Goal: Task Accomplishment & Management: Use online tool/utility

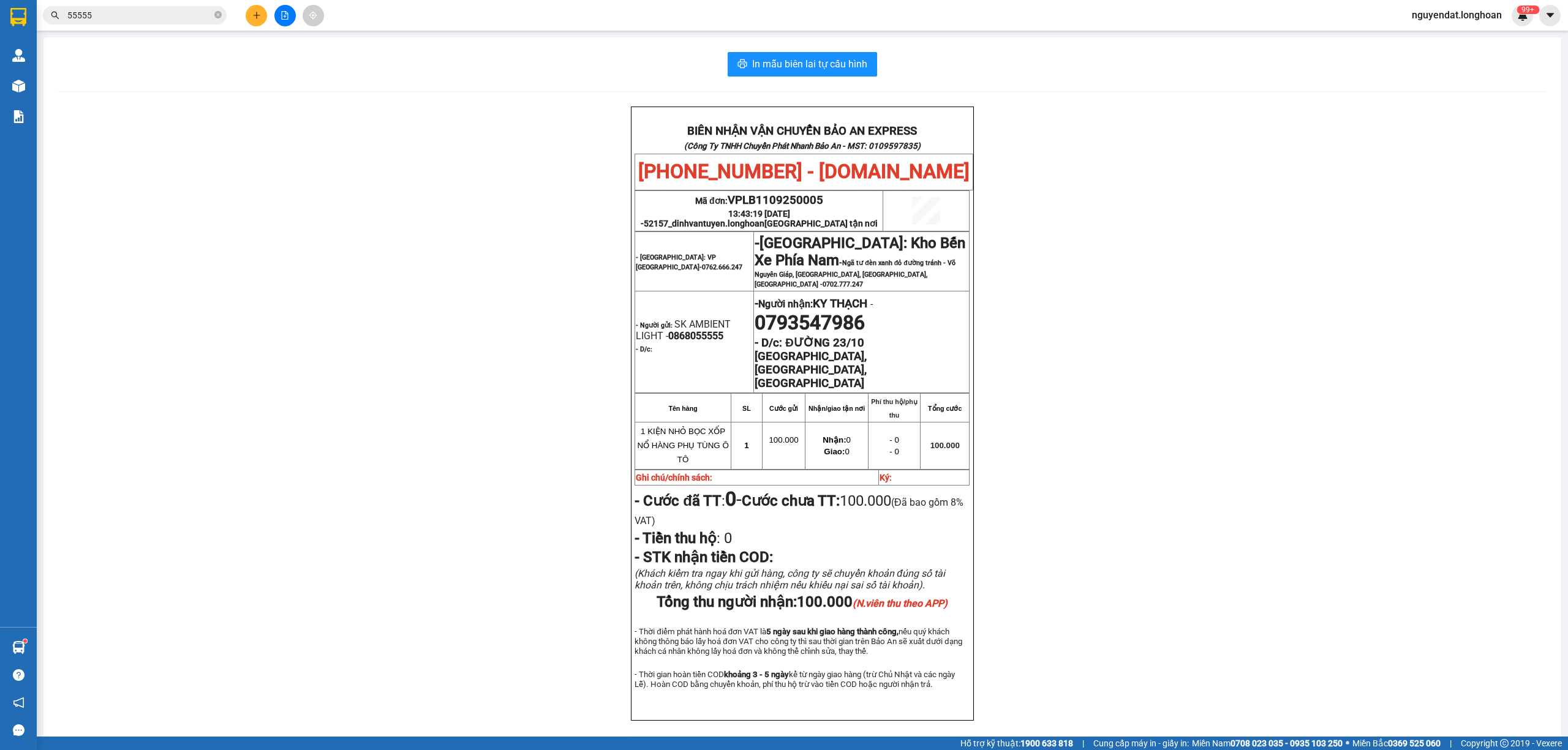
click at [282, 20] on button at bounding box center [285, 15] width 22 height 22
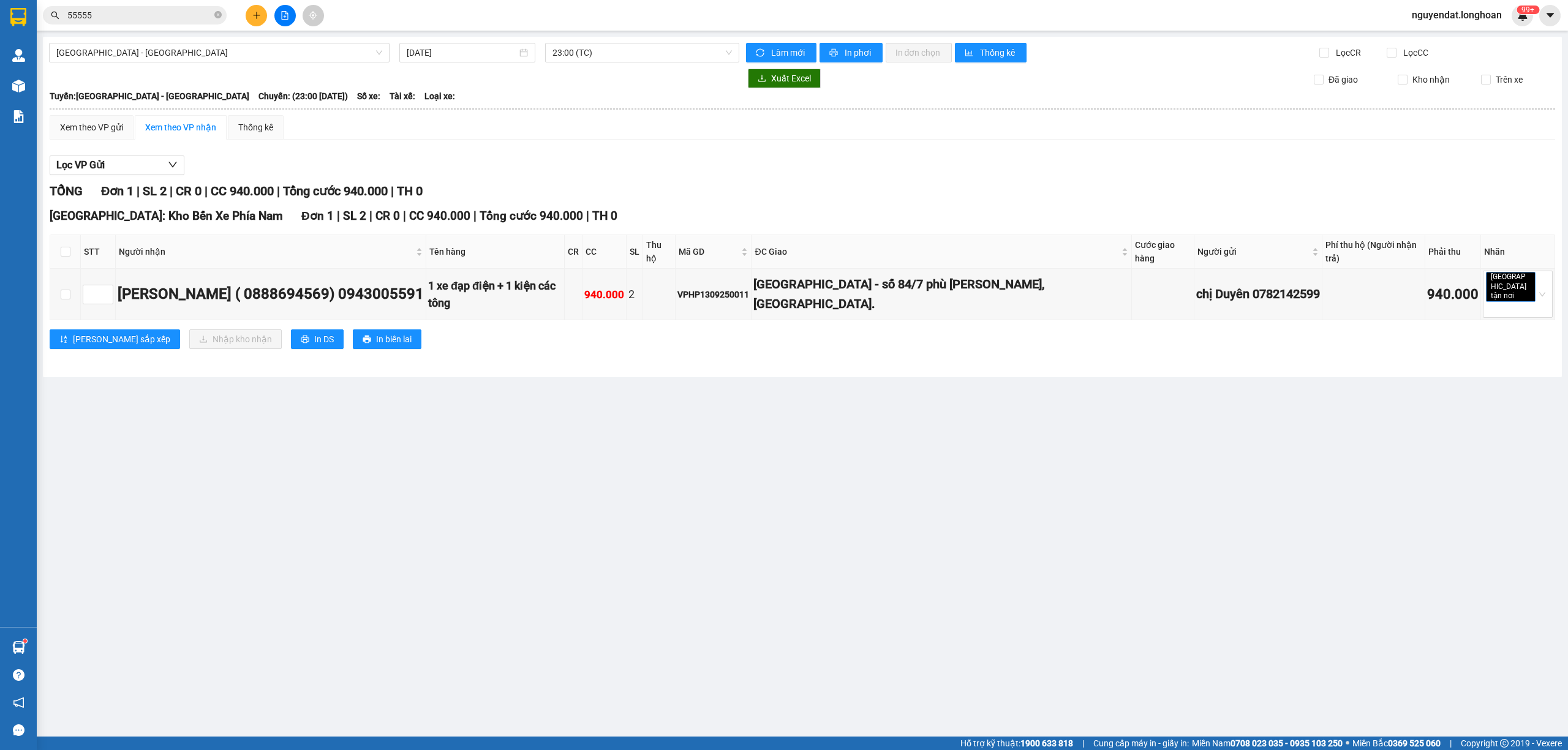
click at [262, 64] on div "Hải Phòng - Hà Nội 13/09/2025 23:00 (TC) Làm mới In phơi In đơn chọn Thống kê L…" at bounding box center [802, 207] width 1519 height 341
click at [266, 50] on span "Hải Phòng - Hà Nội" at bounding box center [219, 52] width 326 height 19
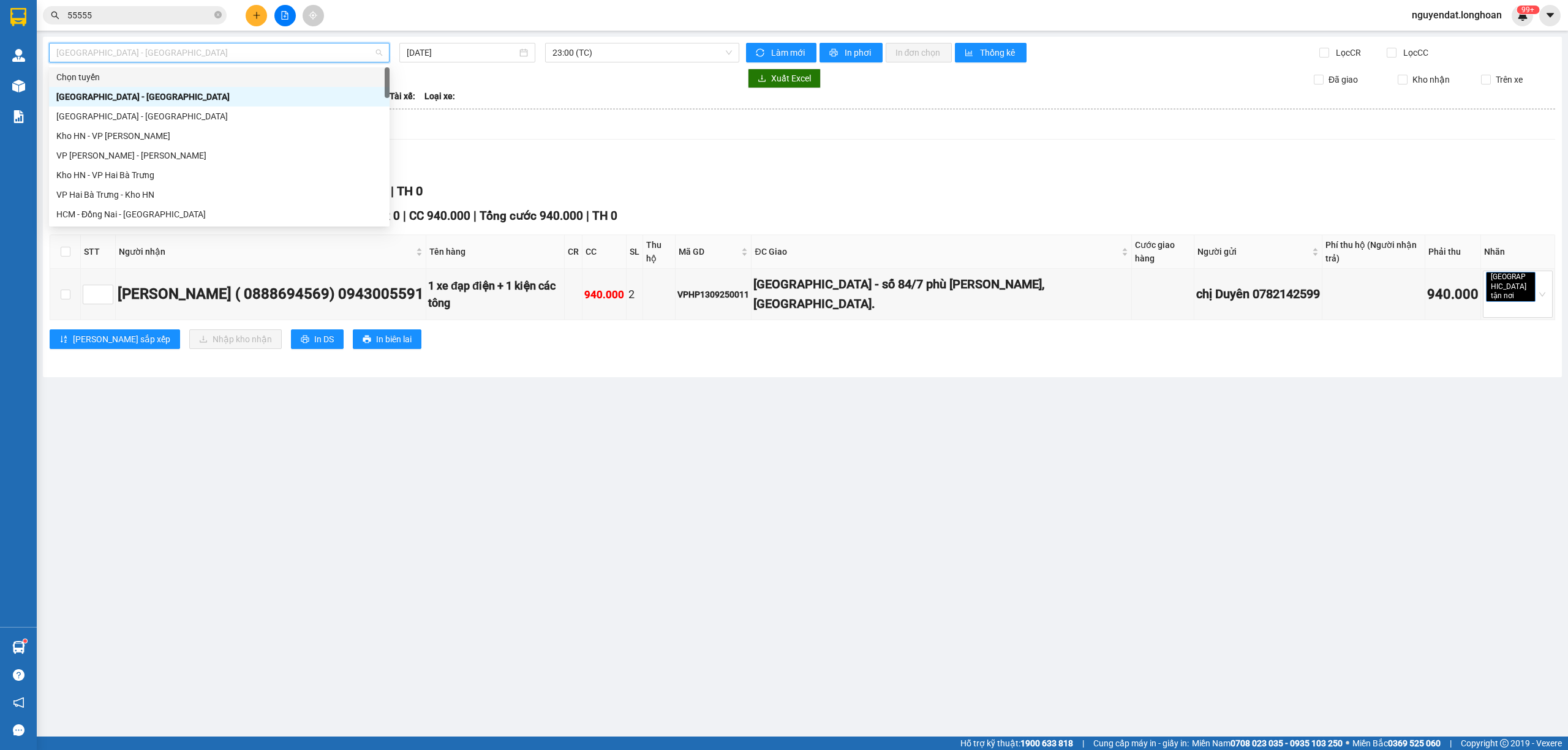
scroll to position [838, 0]
click at [201, 112] on div "Nam [GEOGRAPHIC_DATA]" at bounding box center [219, 117] width 326 height 14
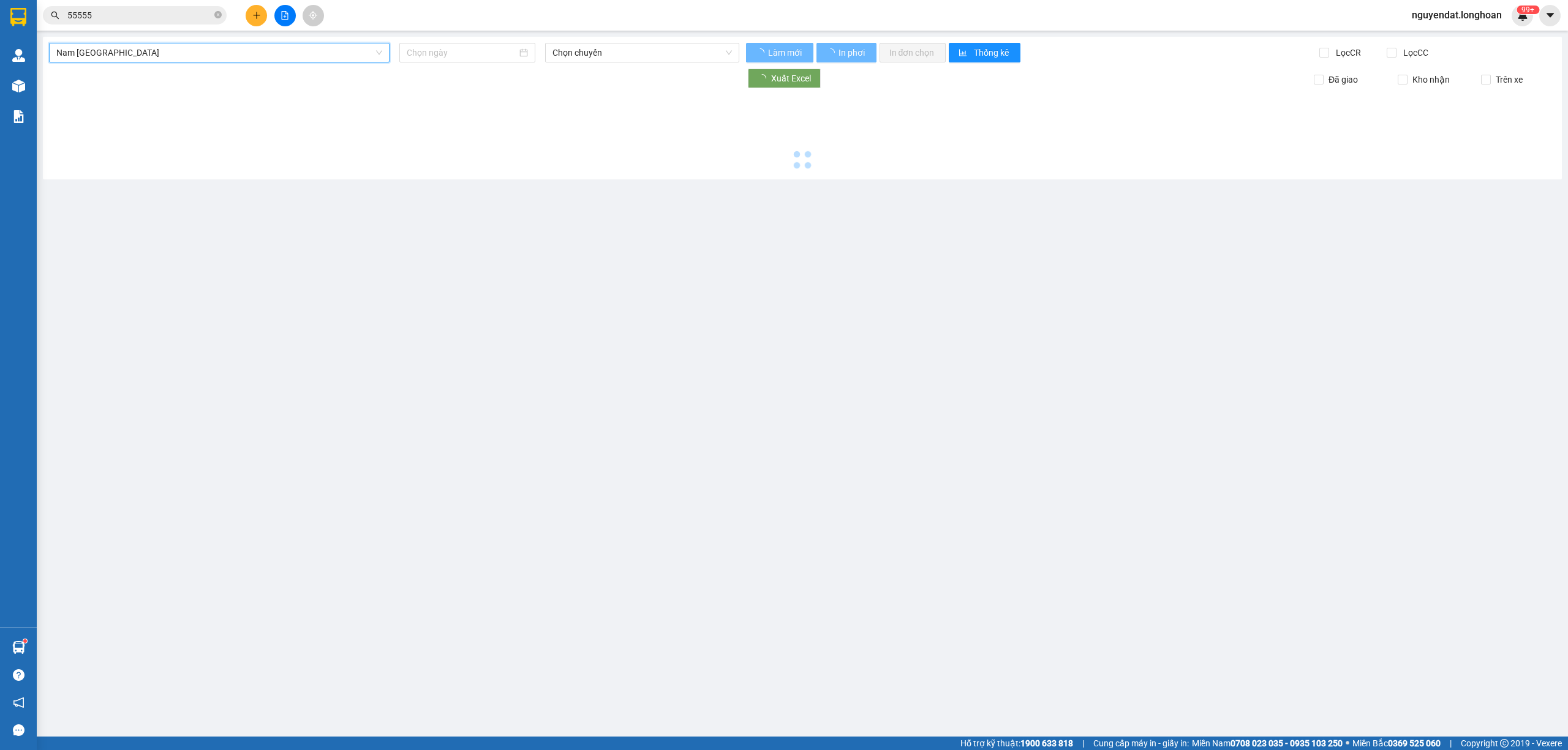
type input "[DATE]"
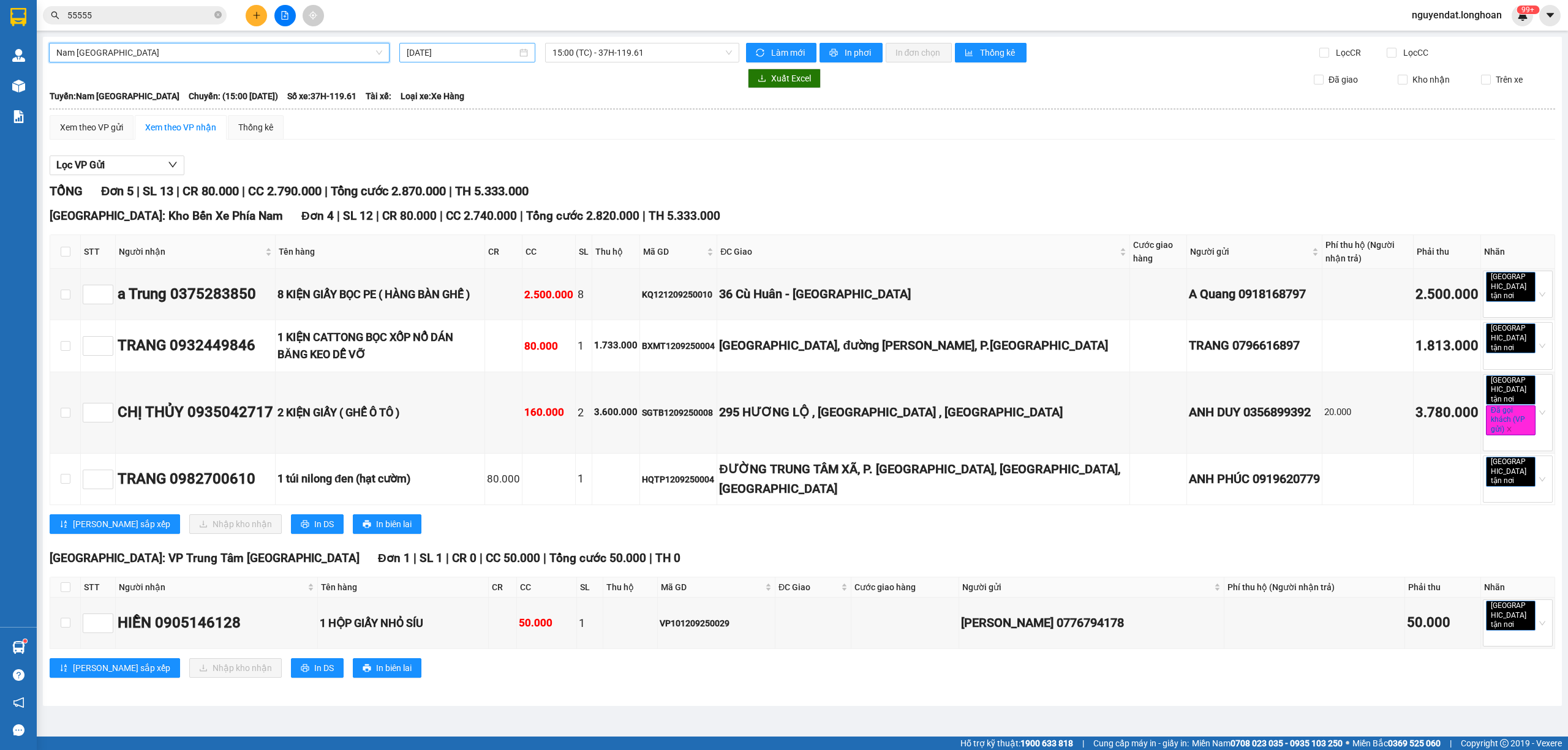
click at [488, 49] on input "[DATE]" at bounding box center [462, 52] width 111 height 14
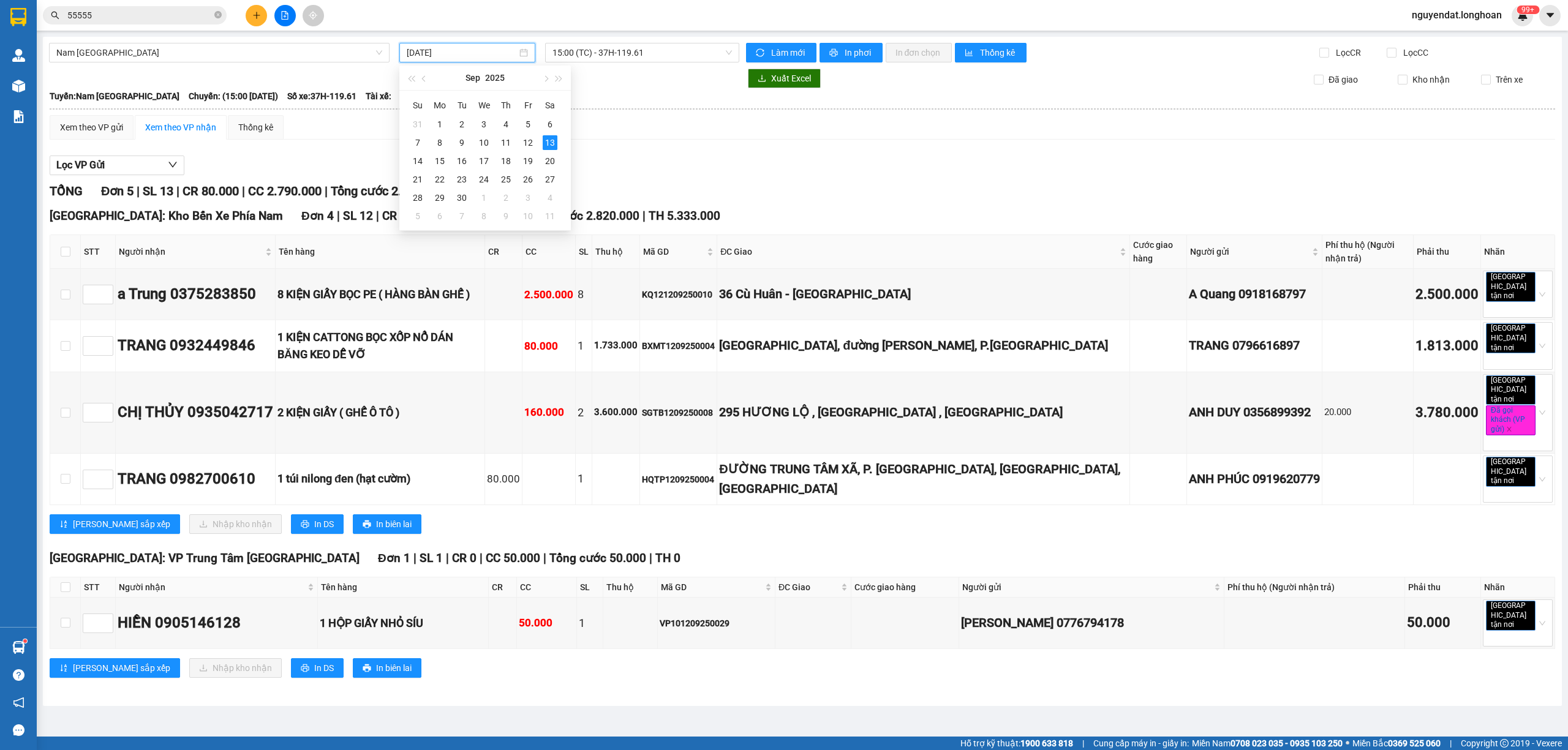
drag, startPoint x: 652, startPoint y: 101, endPoint x: 649, endPoint y: 130, distance: 29.2
click at [653, 101] on div "Tuyến: Nam Trung Bắc QL1A Chuyến: (15:00 - 13/09/2025) Số xe: 37H-119.61 Tài xế…" at bounding box center [802, 96] width 1506 height 14
click at [470, 52] on input "13/09/2025" at bounding box center [462, 52] width 111 height 14
click at [601, 49] on span "15:00 (TC) - 37H-119.61" at bounding box center [643, 52] width 180 height 19
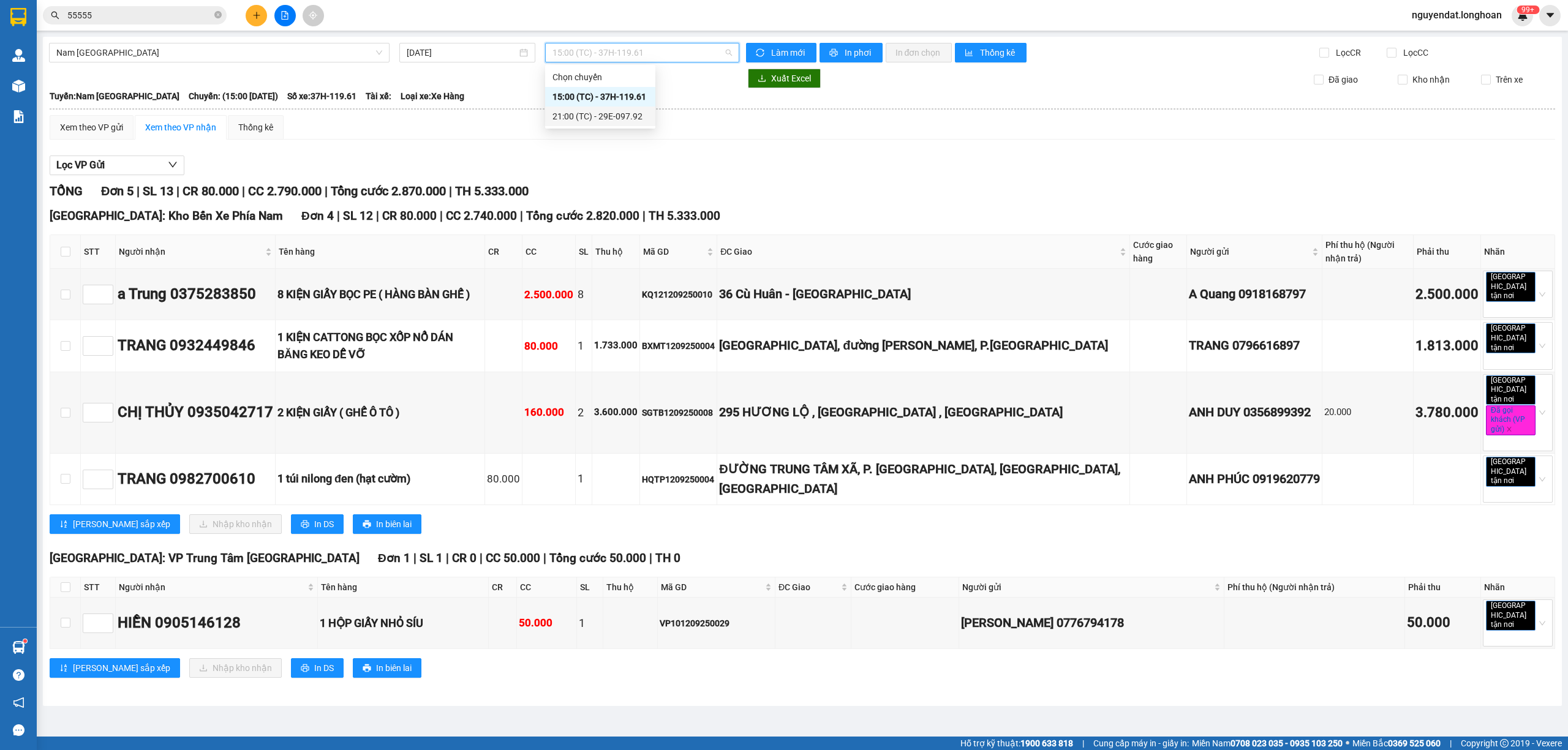
click at [621, 111] on div "21:00 (TC) - 29E-097.92" at bounding box center [600, 117] width 96 height 14
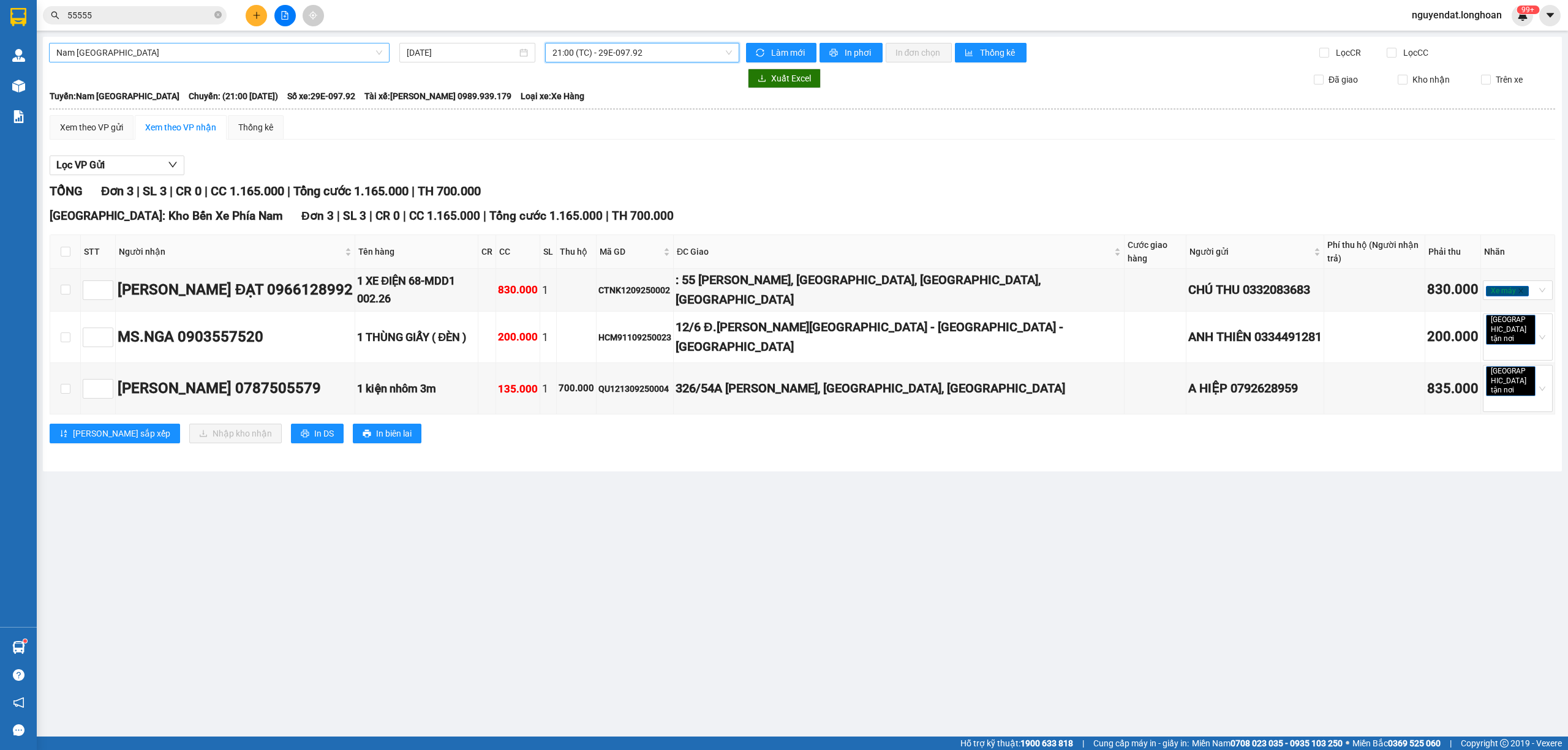
click at [193, 52] on span "Nam Trung Bắc QL1A" at bounding box center [219, 52] width 326 height 19
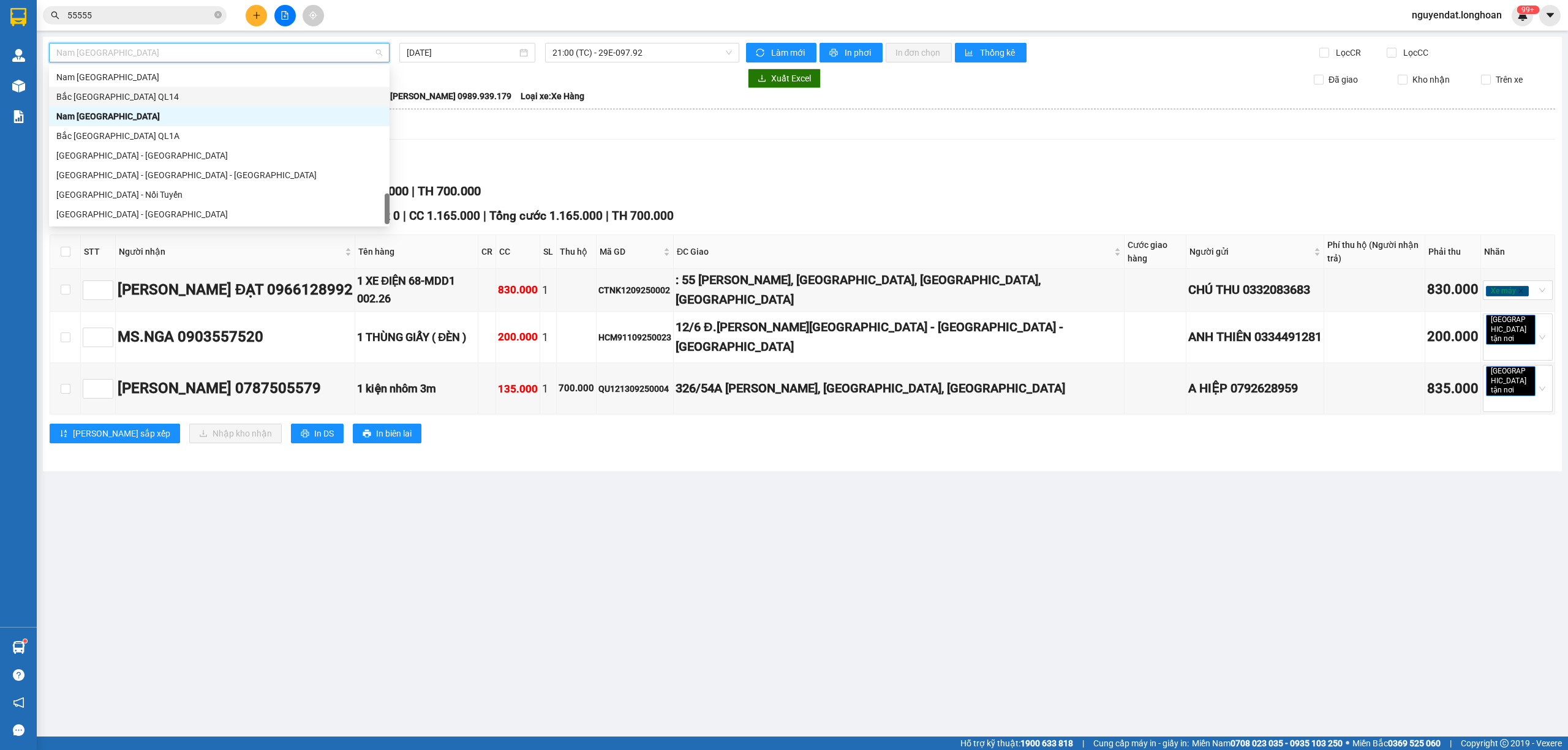
click at [522, 130] on div "Xem theo VP gửi Xem theo VP nhận Thống kê" at bounding box center [802, 128] width 1506 height 25
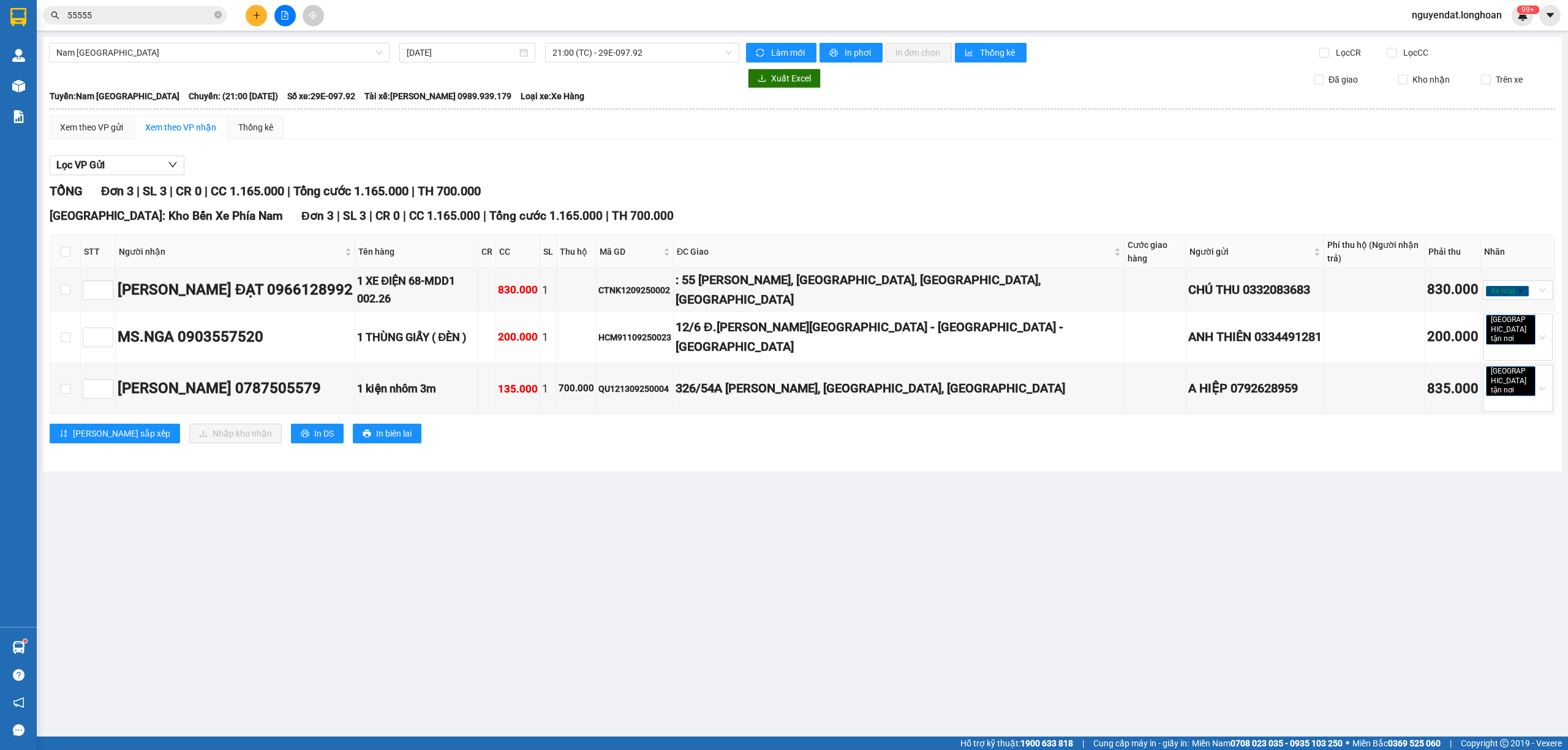
click at [895, 491] on main "Nam Trung Bắc QL1A 13/09/2025 21:00 (TC) - 29E-097.92 Làm mới In phơi In đơn ch…" at bounding box center [784, 368] width 1568 height 736
click at [934, 401] on div "Nha Trang: Kho Bến Xe Phía Nam Đơn 3 | SL 3 | CR 0 | CC 1.165.000 | Tổng cước 1…" at bounding box center [802, 330] width 1506 height 246
drag, startPoint x: 576, startPoint y: 495, endPoint x: 582, endPoint y: 460, distance: 35.5
click at [578, 488] on main "Nam Trung Bắc QL1A 13/09/2025 21:00 (TC) - 29E-097.92 Làm mới In phơi In đơn ch…" at bounding box center [784, 368] width 1568 height 736
click at [709, 184] on div "TỔNG Đơn 3 | SL 3 | CR 0 | CC 1.165.000 | Tổng cước 1.165.000 | TH 700.000" at bounding box center [802, 191] width 1506 height 19
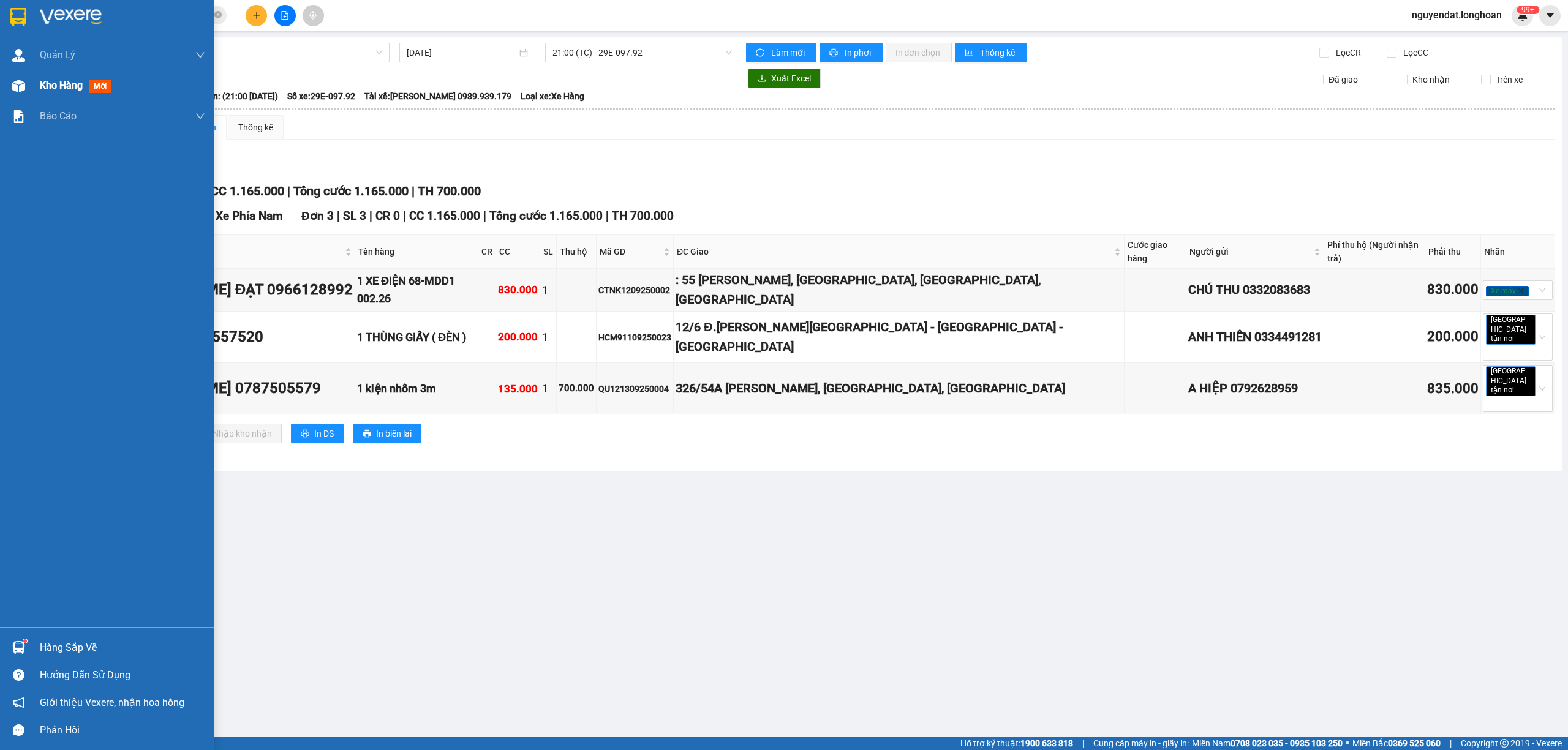
click at [35, 83] on div "Kho hàng mới" at bounding box center [107, 86] width 214 height 31
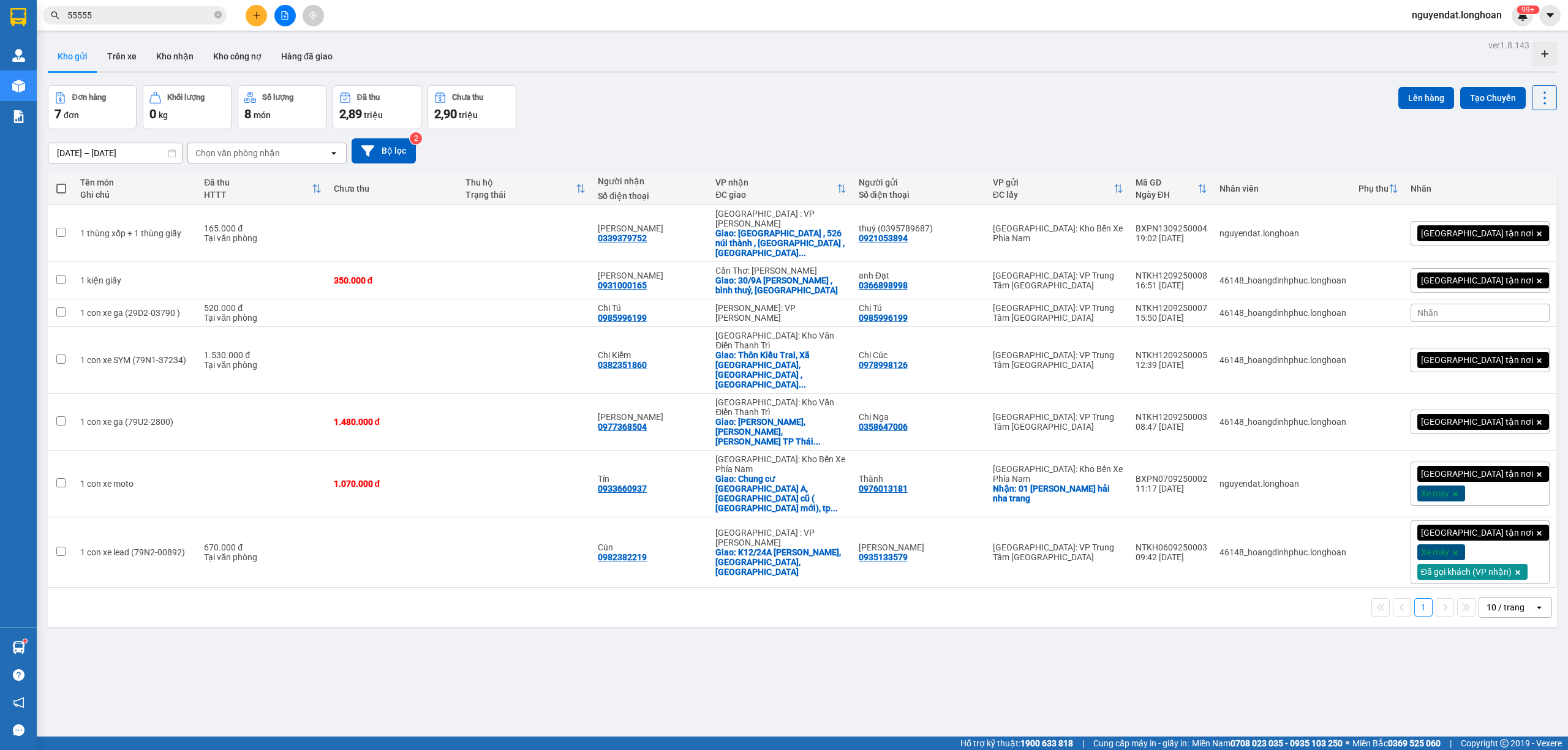
click at [681, 120] on div "Đơn hàng 7 đơn Khối lượng 0 kg Số lượng 8 món Đã thu 2,89 triệu Chưa thu 2,90 t…" at bounding box center [802, 107] width 1509 height 44
click at [287, 15] on icon "file-add" at bounding box center [285, 15] width 9 height 9
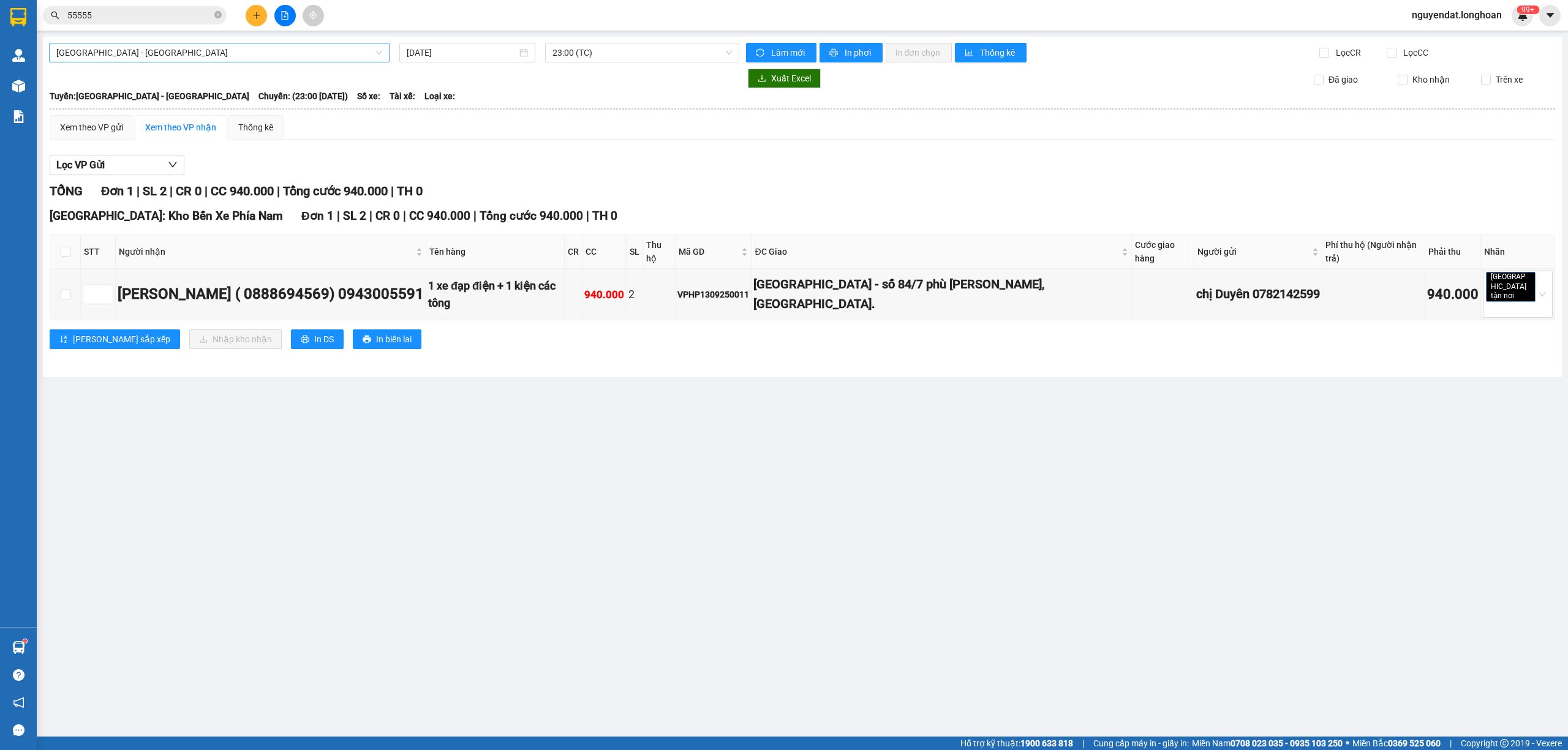
click at [338, 45] on span "Hải Phòng - Hà Nội" at bounding box center [219, 52] width 326 height 19
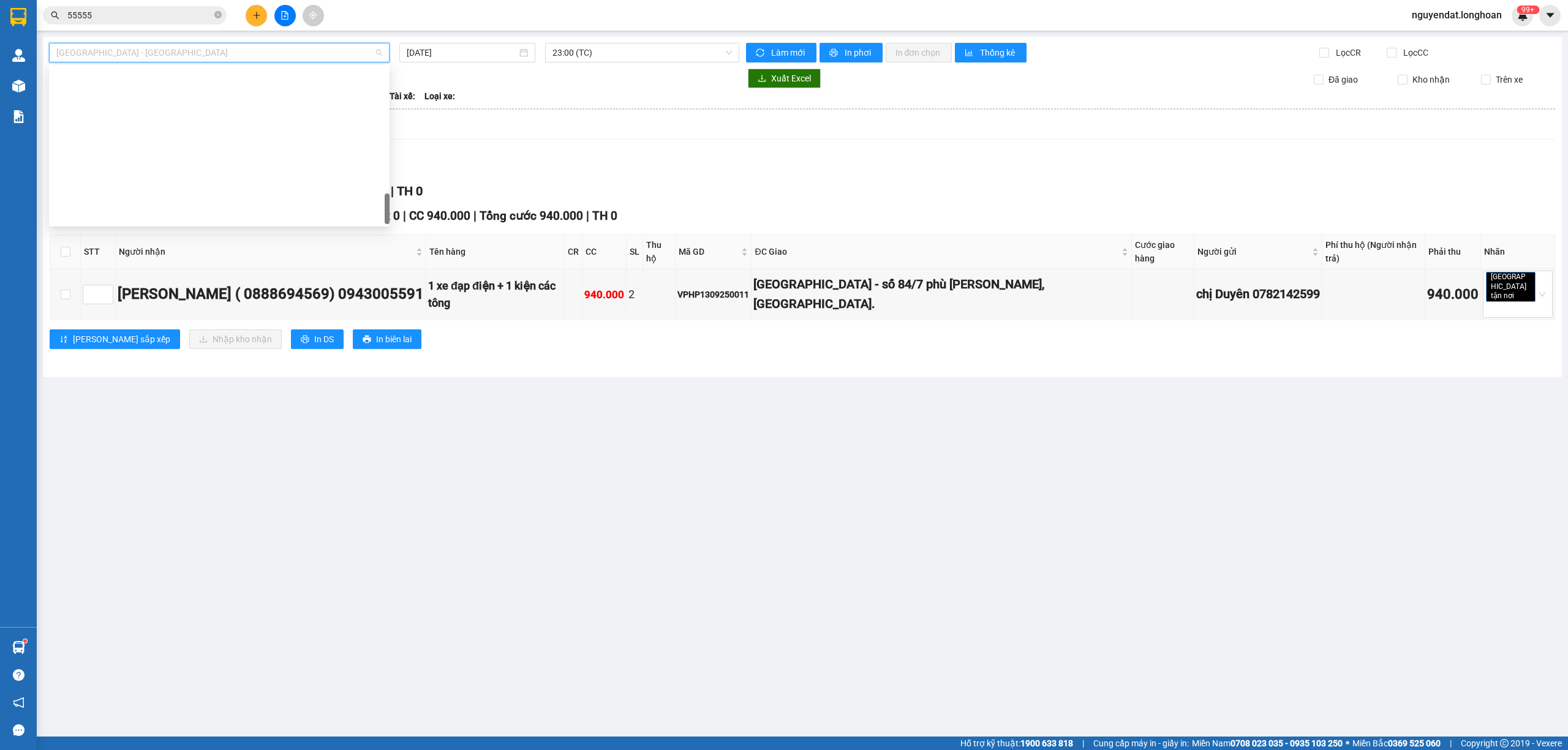
scroll to position [843, 0]
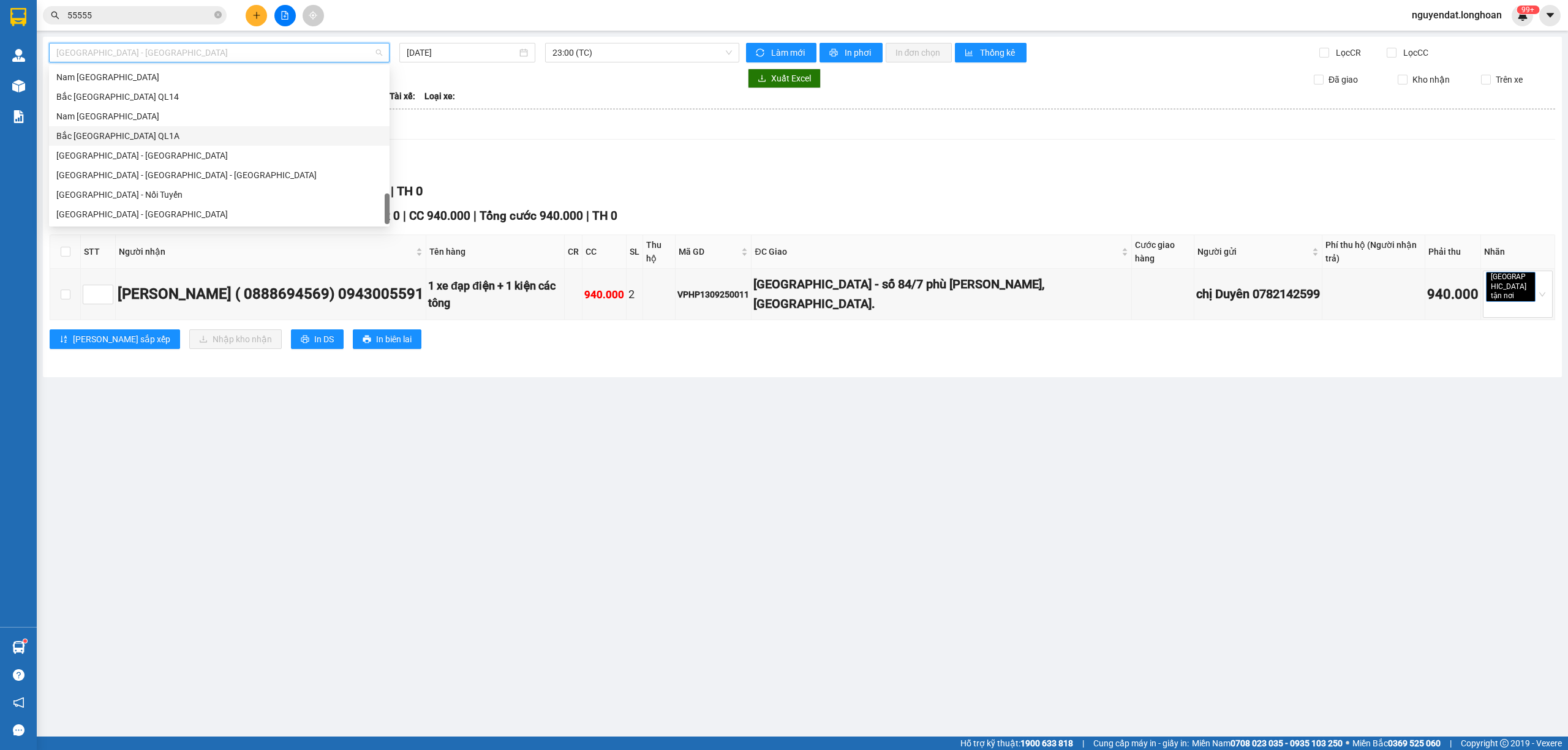
click at [191, 138] on div "Bắc Trung Nam QL1A" at bounding box center [219, 136] width 326 height 14
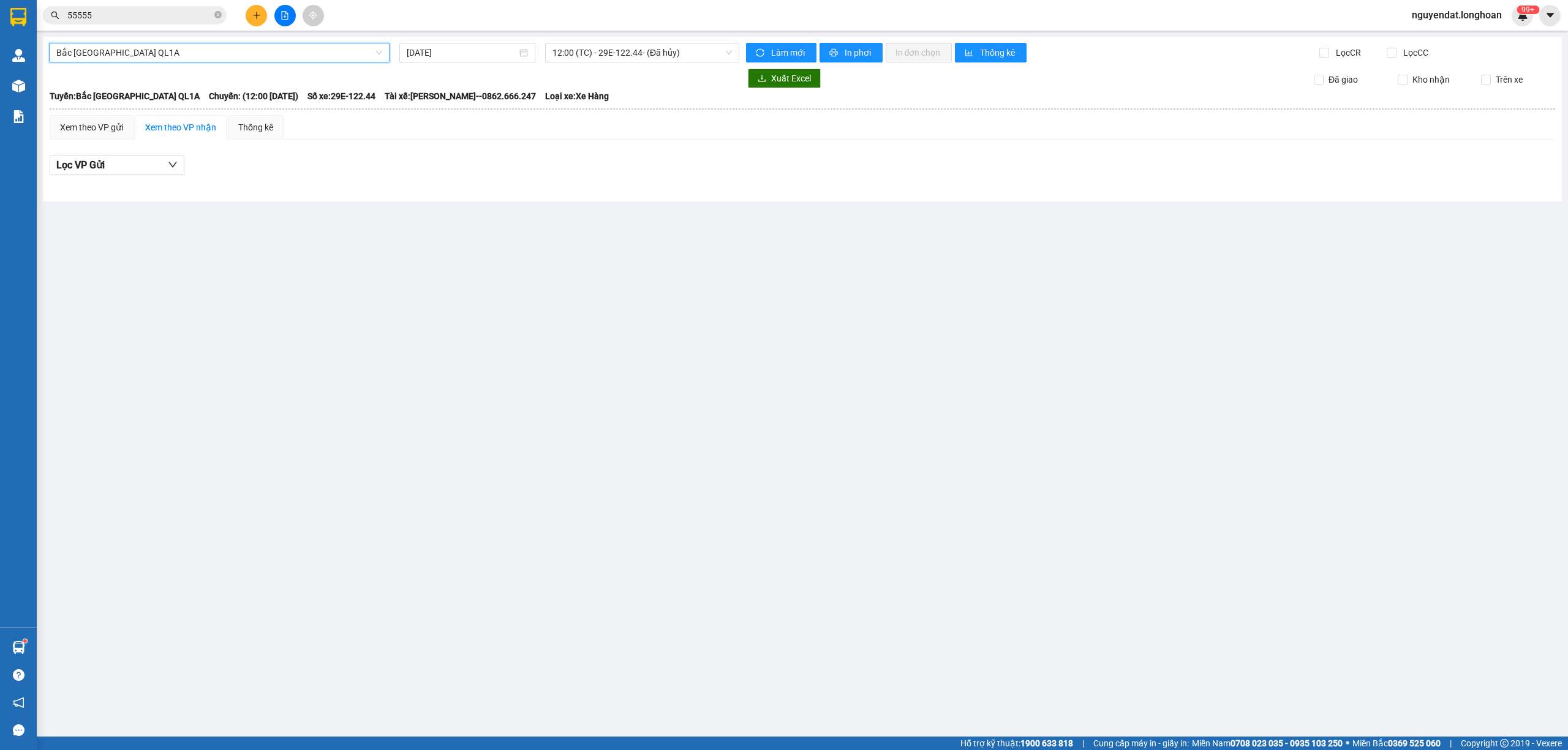
click at [498, 39] on div "Bắc Trung Nam QL1A Bắc Trung Nam QL1A 13/09/2025 12:00 (TC) - 29E-122.44 - (Đã …" at bounding box center [802, 119] width 1519 height 165
click at [498, 46] on input "13/09/2025" at bounding box center [462, 52] width 111 height 14
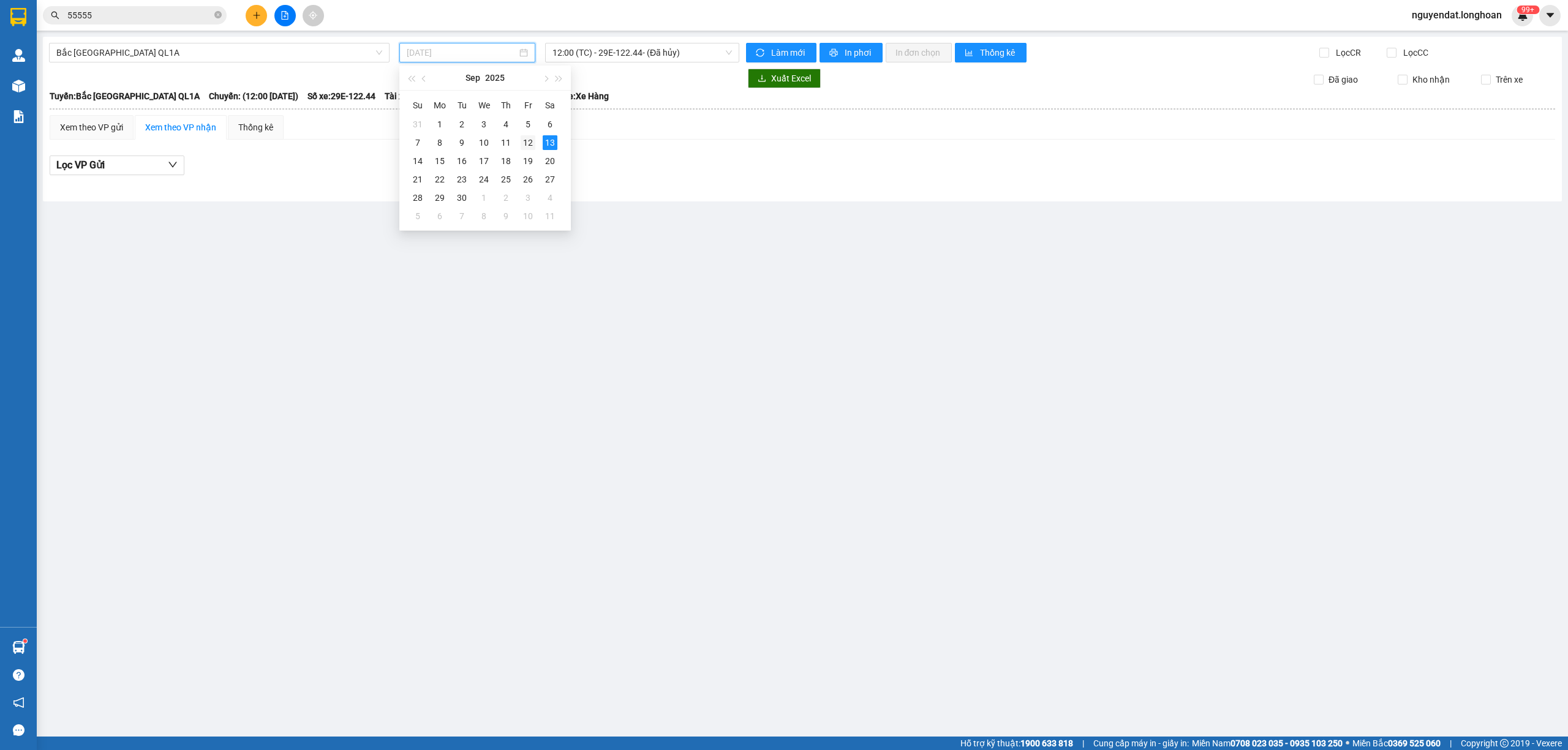
click at [525, 142] on div "12" at bounding box center [528, 143] width 15 height 15
type input "12/09/2025"
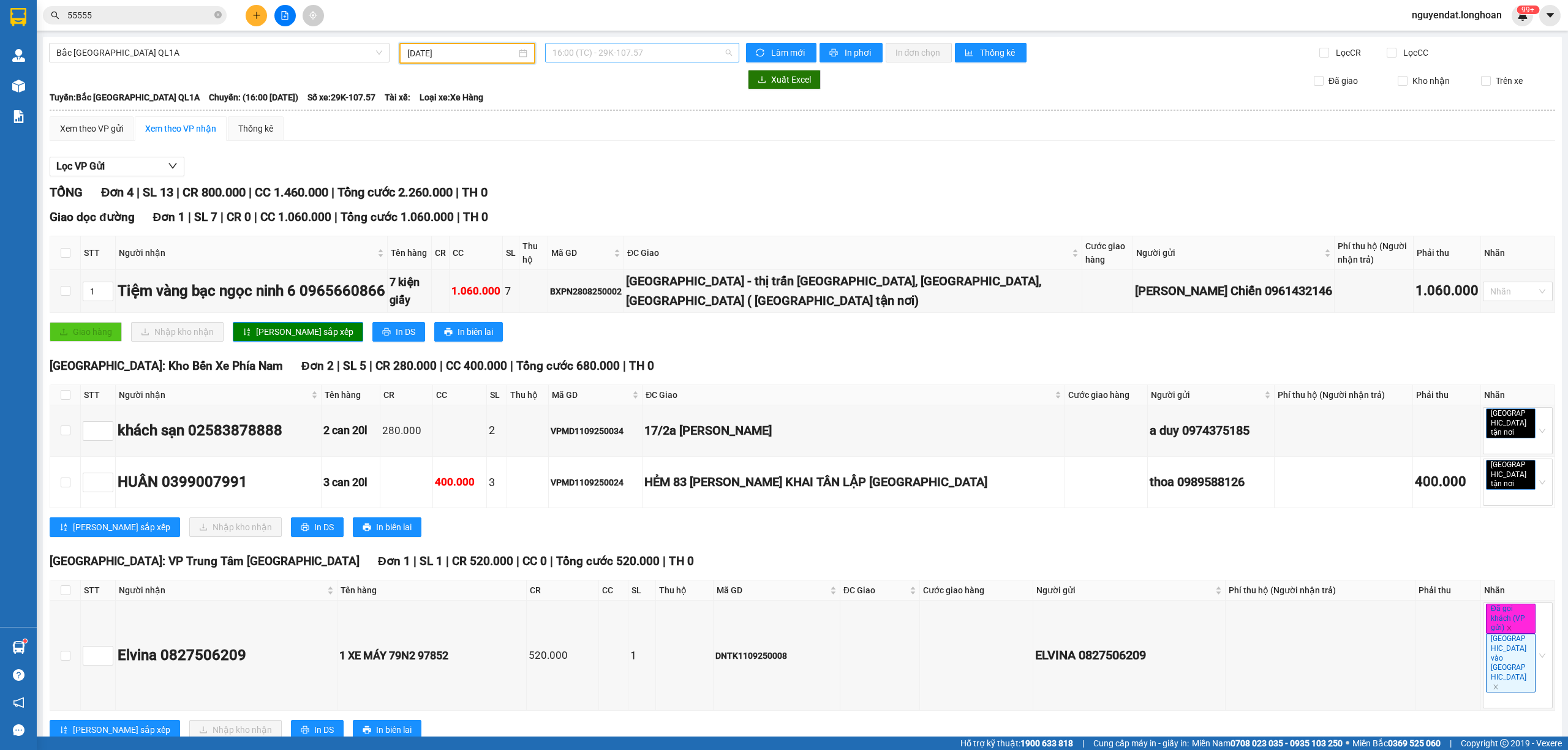
click at [630, 51] on span "16:00 (TC) - 29K-107.57" at bounding box center [643, 52] width 180 height 19
click at [612, 121] on div "23:00 (TC)" at bounding box center [600, 117] width 96 height 14
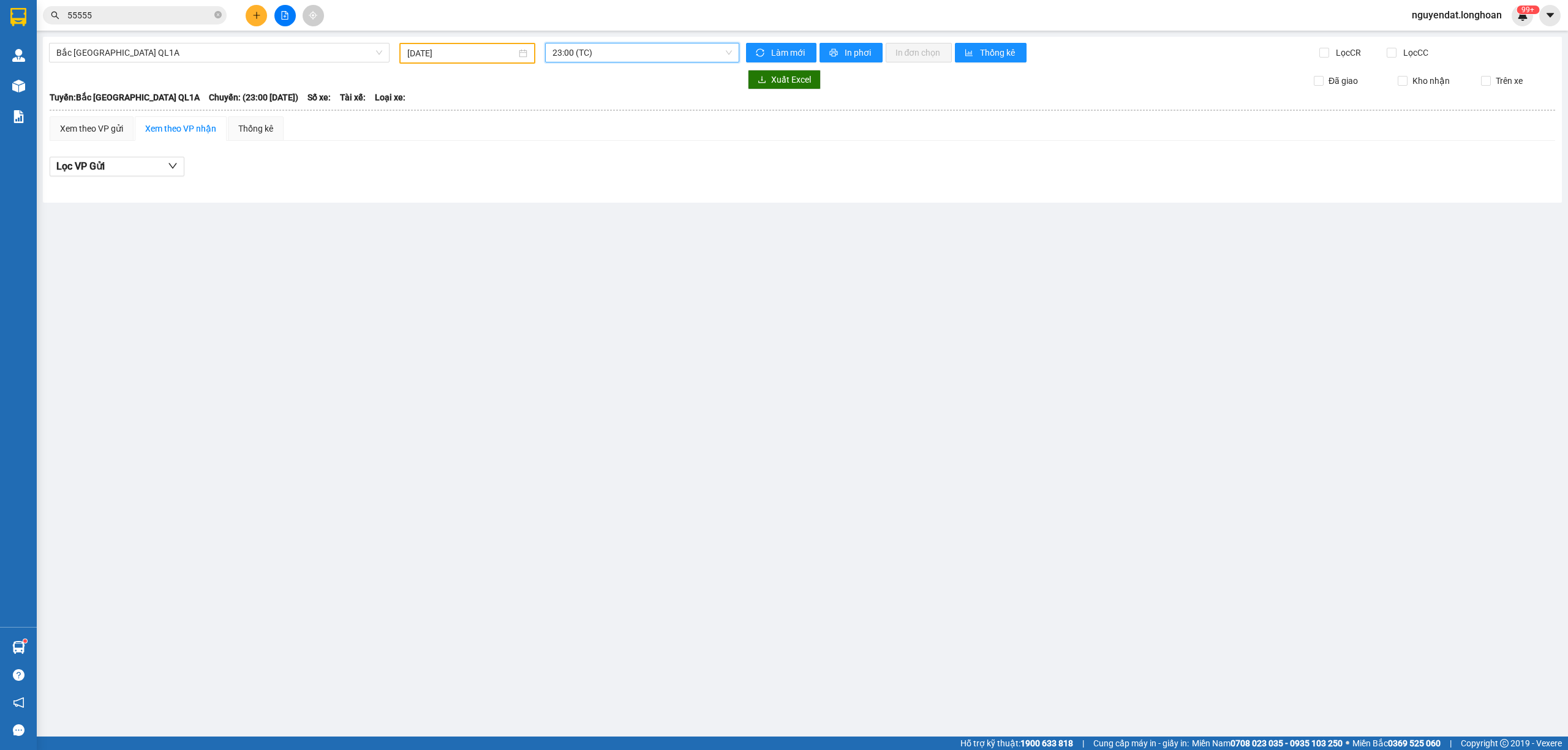
click at [632, 55] on span "23:00 (TC)" at bounding box center [643, 52] width 180 height 19
click at [635, 92] on div "16:00 (TC) - 29K-107.57" at bounding box center [600, 97] width 96 height 14
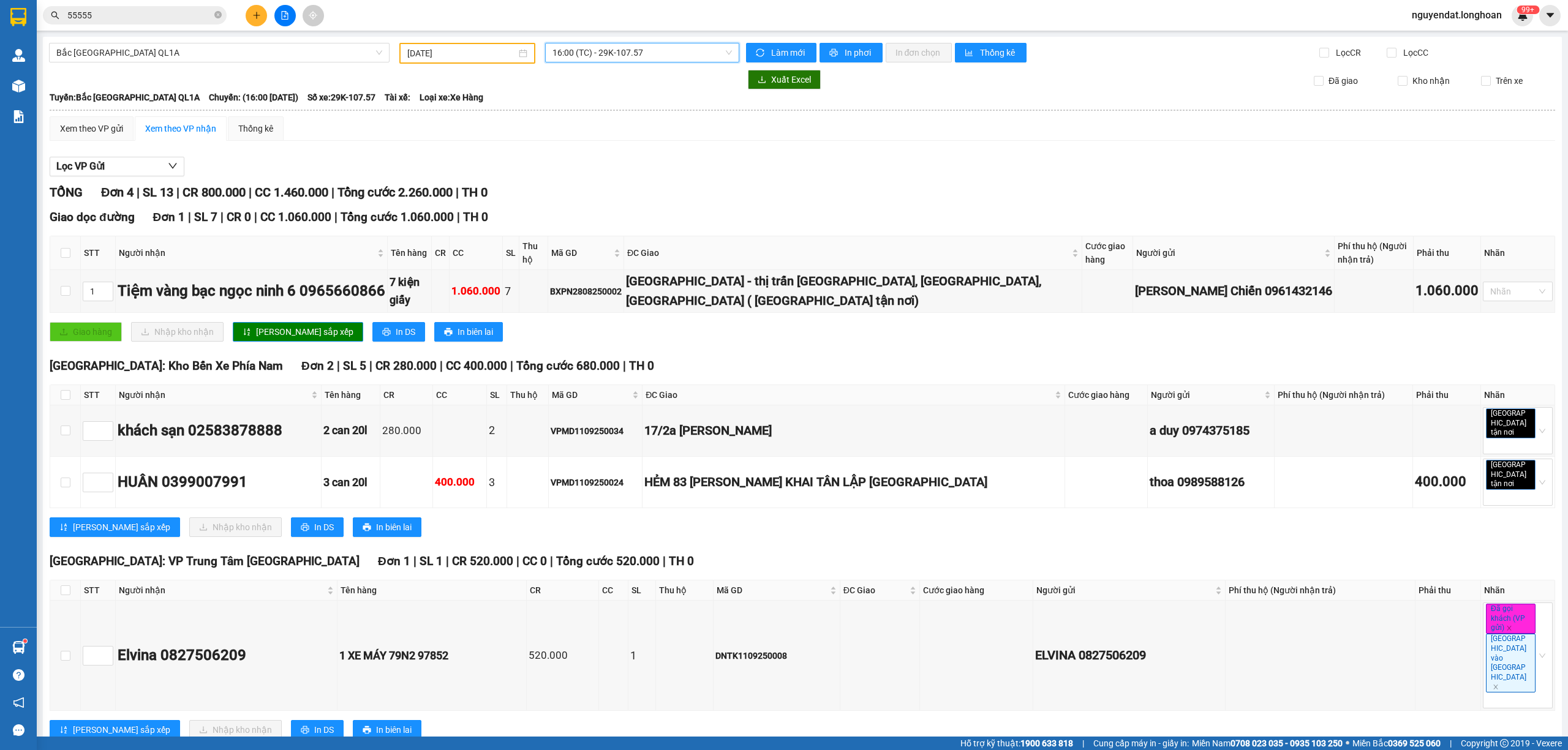
drag, startPoint x: 756, startPoint y: 160, endPoint x: 496, endPoint y: 106, distance: 265.5
click at [751, 160] on div "Lọc VP Gửi" at bounding box center [802, 167] width 1506 height 20
click at [845, 149] on div "Xem theo VP gửi Xem theo VP nhận Thống kê Lọc VP Gửi TỔNG Đơn 4 | SL 13 | CR 8…" at bounding box center [802, 435] width 1506 height 639
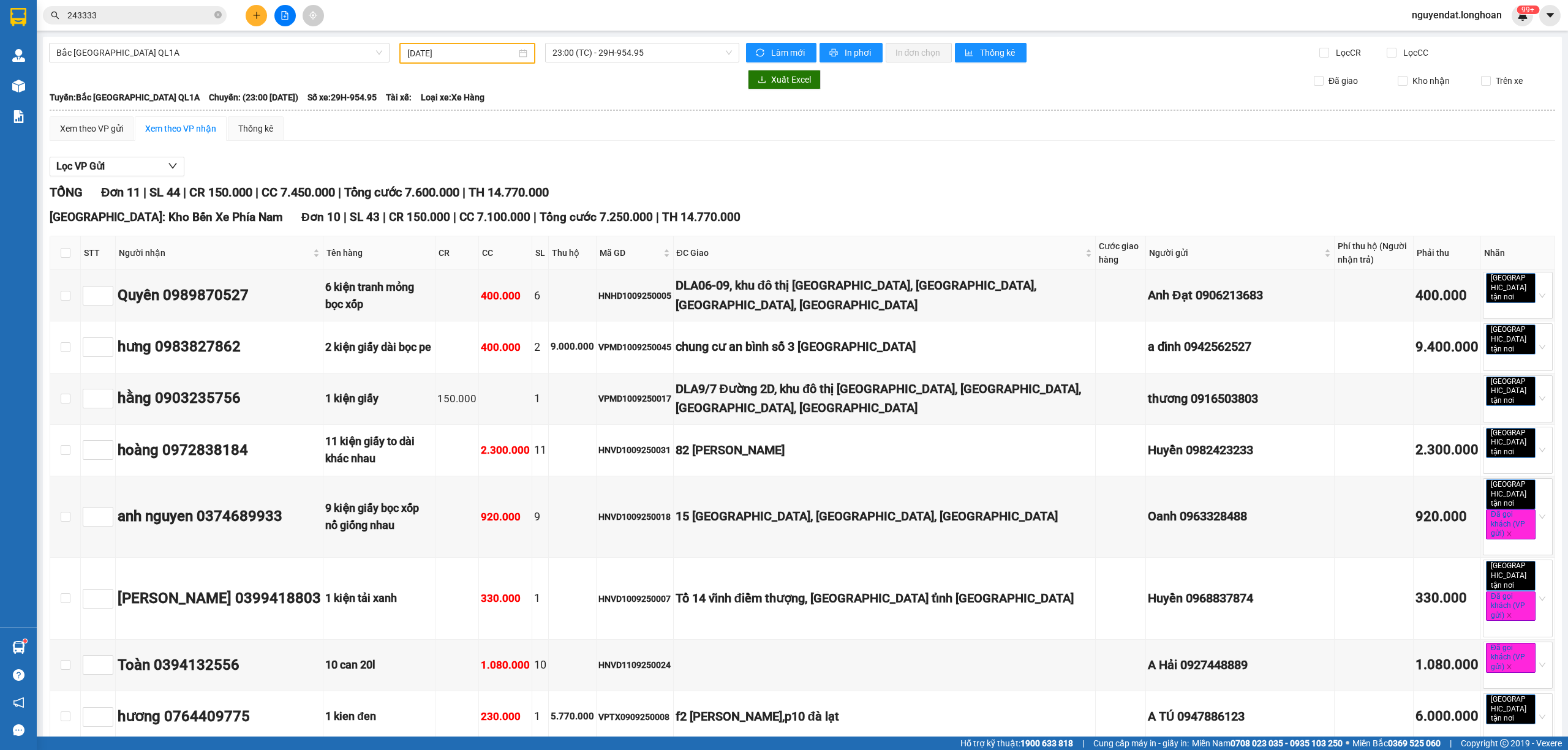
click at [478, 55] on input "[DATE]" at bounding box center [462, 53] width 109 height 14
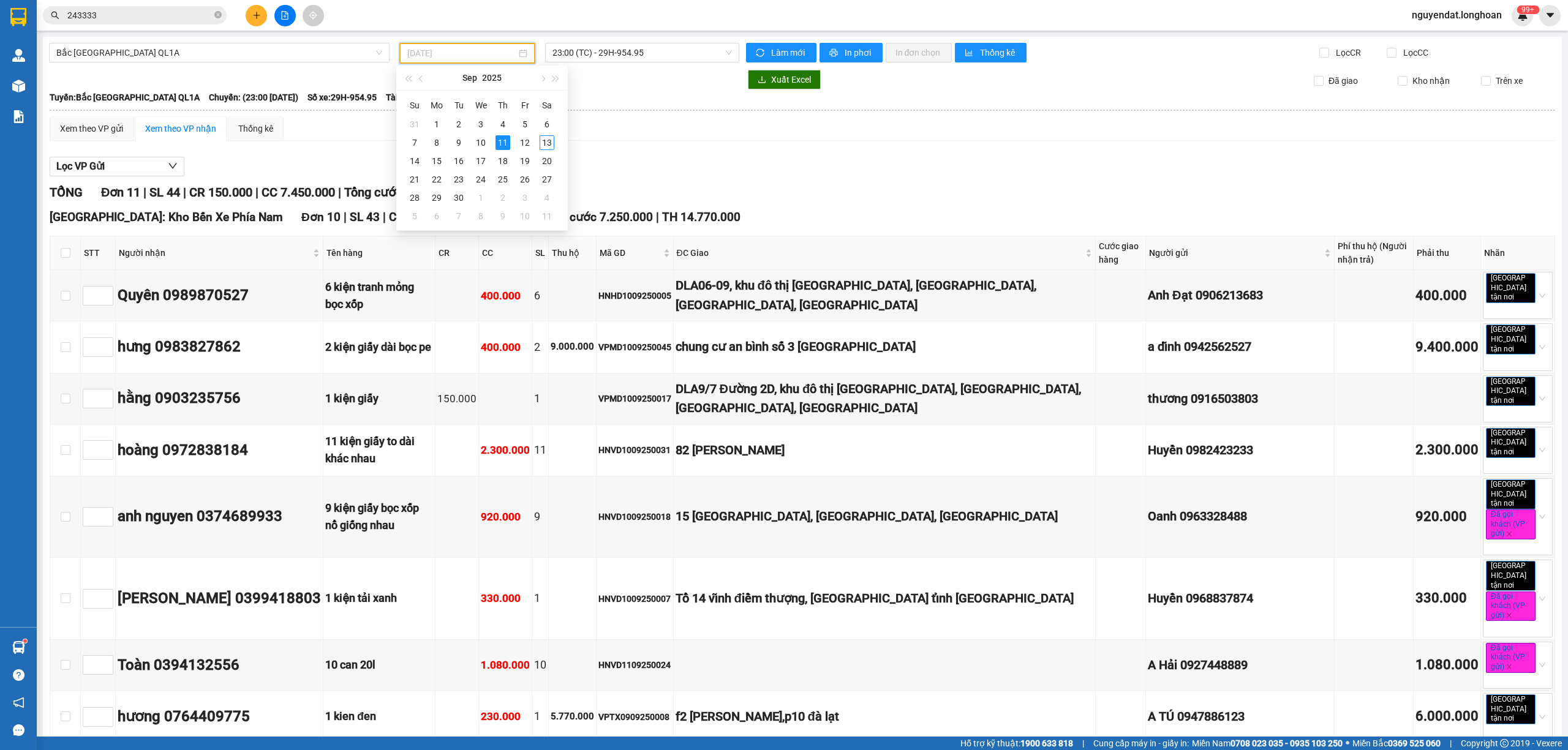
type input "11/09/2025"
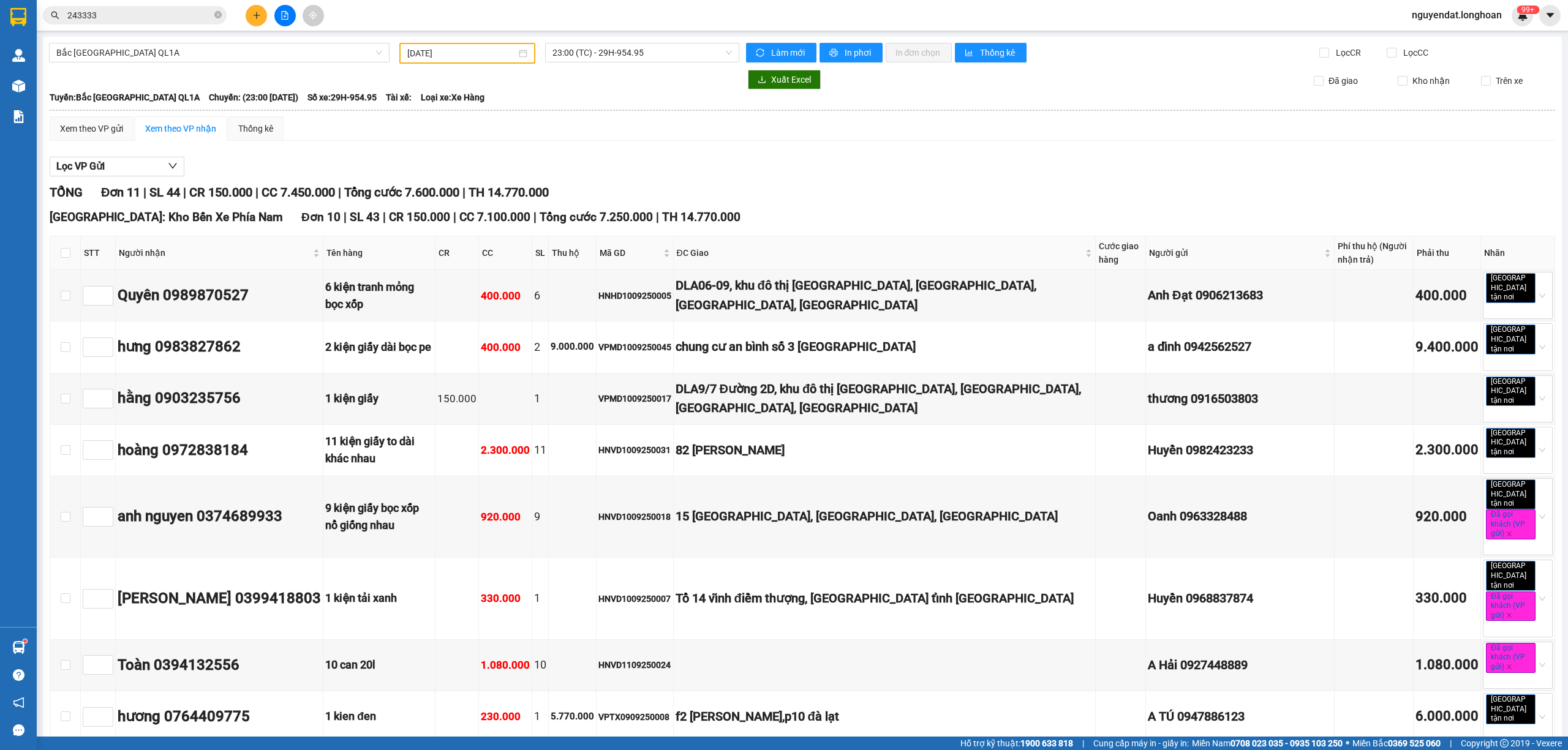
click at [637, 143] on div "Xem theo VP gửi Xem theo VP nhận Thống kê Lọc VP Gửi TỔNG Đơn 11 | SL 44 | CR …" at bounding box center [802, 581] width 1506 height 931
click at [580, 54] on span "23:00 (TC) - 29H-954.95" at bounding box center [643, 52] width 180 height 19
click at [780, 165] on div "Lọc VP Gửi" at bounding box center [802, 167] width 1506 height 20
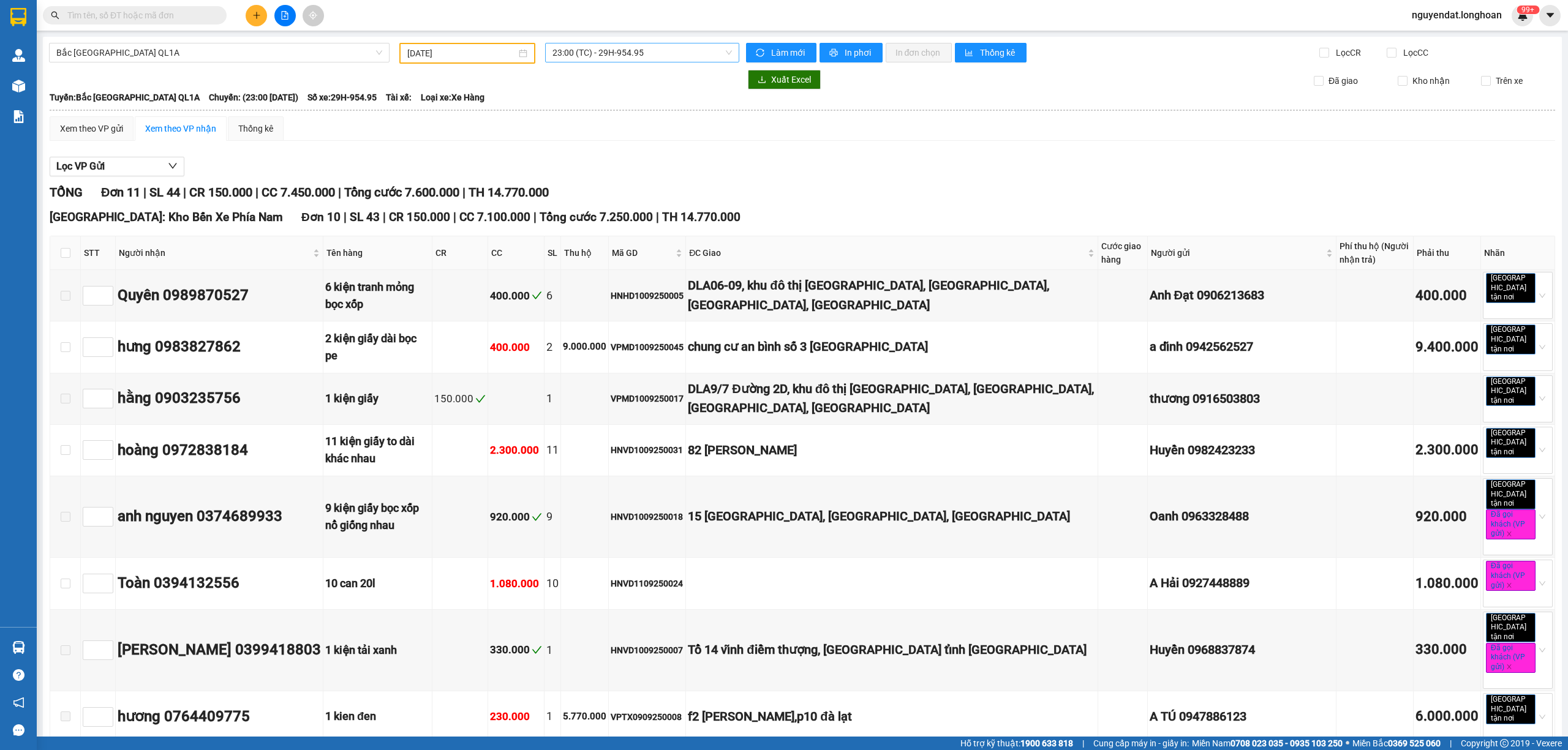
type input "[DATE]"
click at [66, 253] on input "checkbox" at bounding box center [65, 253] width 10 height 10
checkbox input "true"
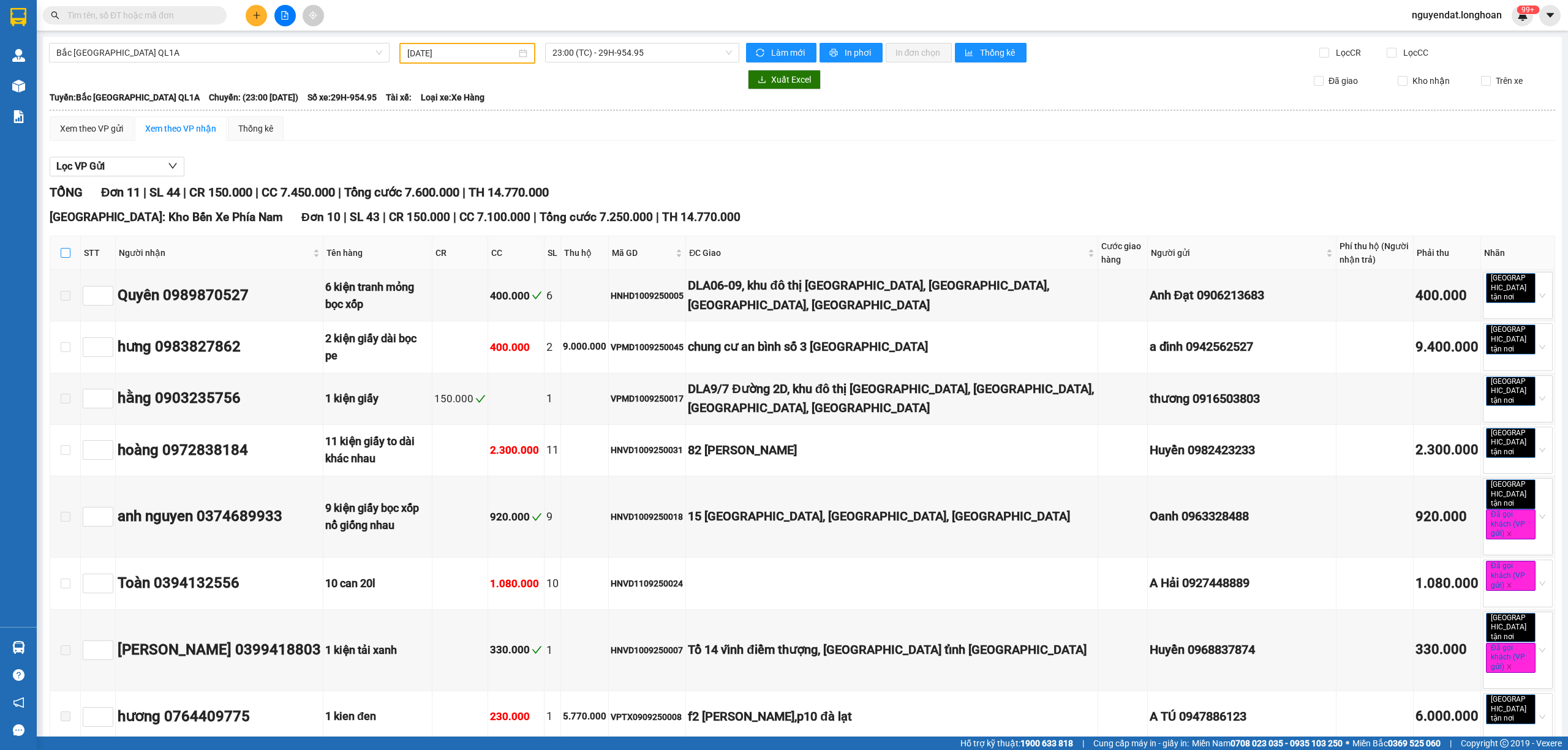
checkbox input "true"
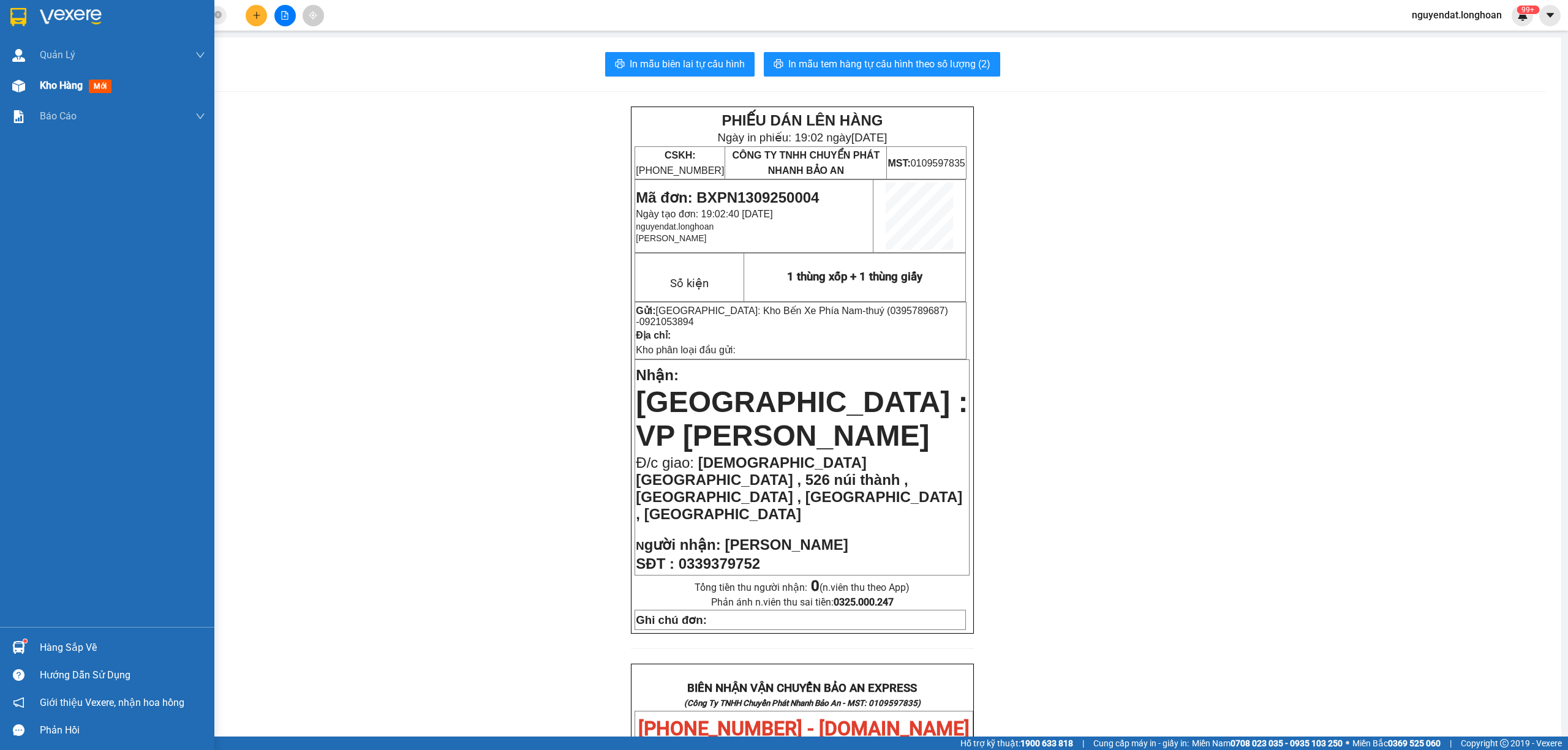
click at [25, 80] on div at bounding box center [19, 86] width 22 height 22
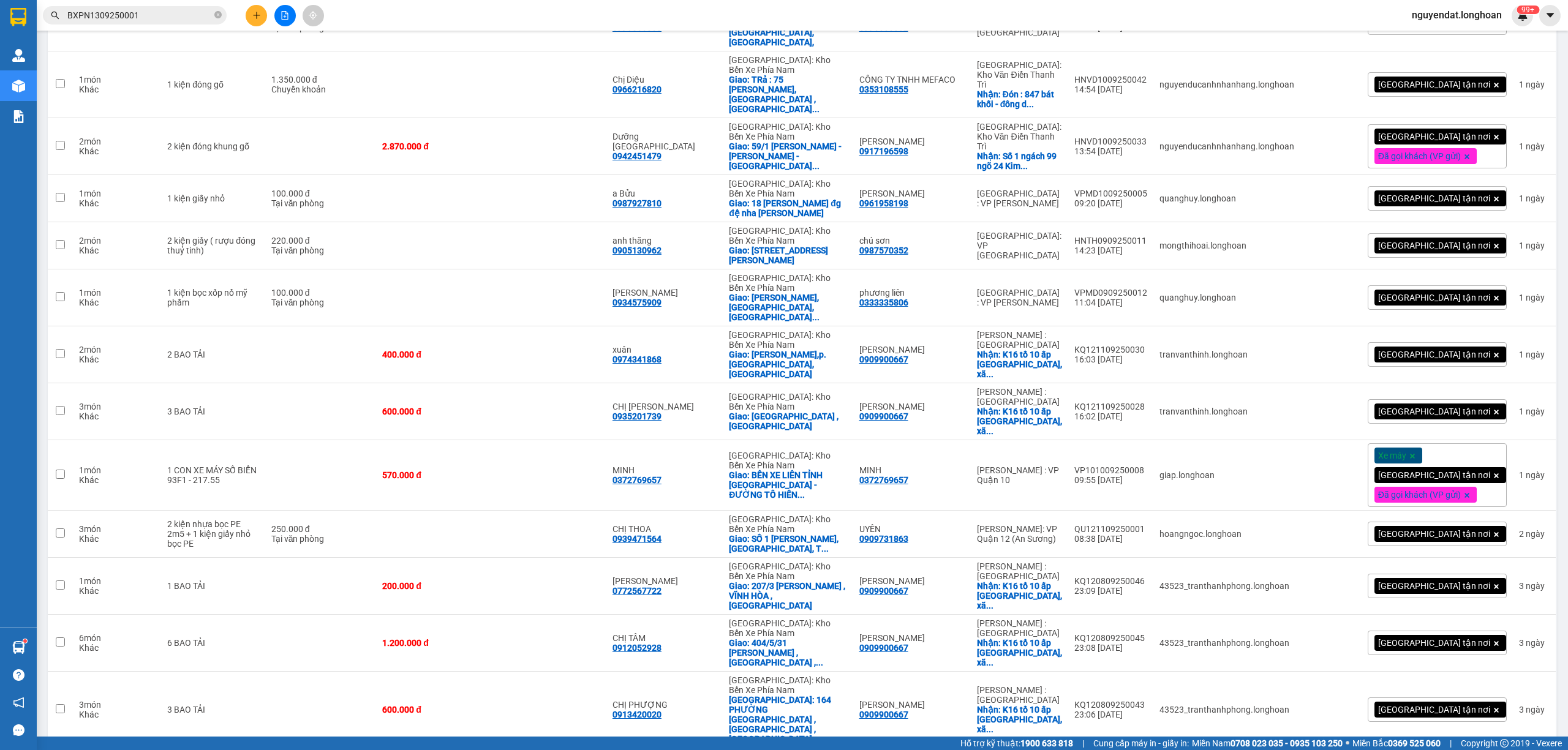
scroll to position [1243, 0]
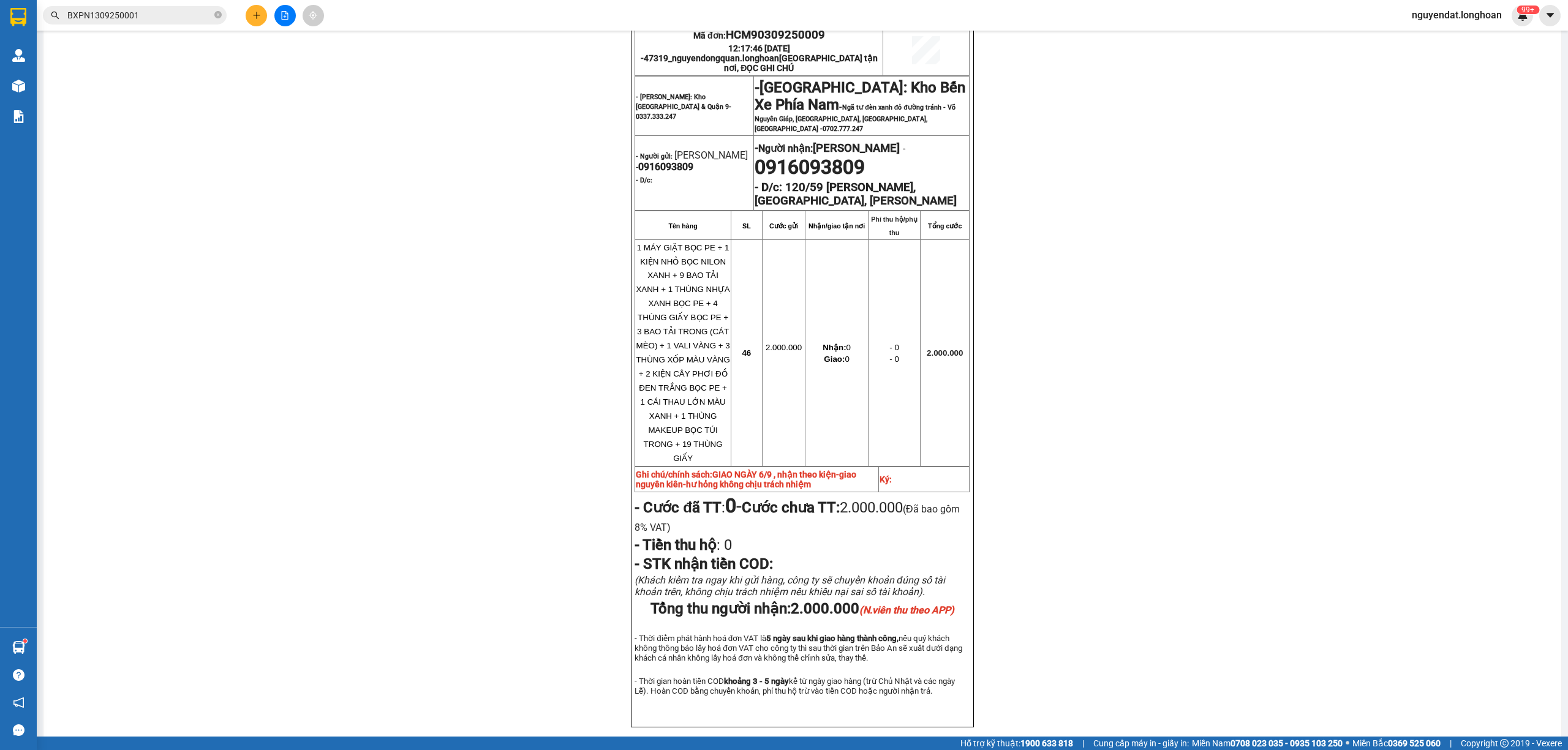
scroll to position [30, 0]
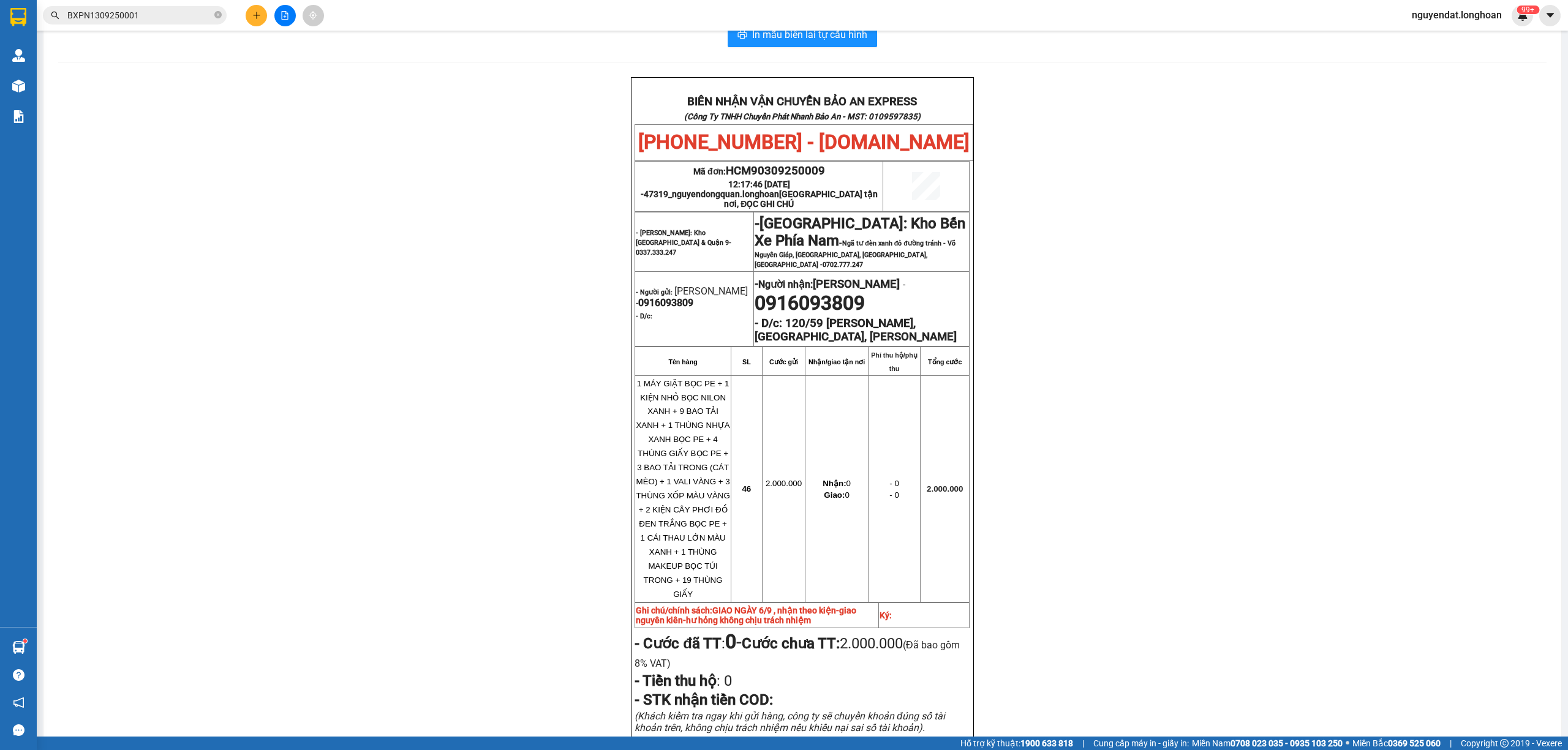
drag, startPoint x: 1433, startPoint y: 559, endPoint x: 1235, endPoint y: 621, distance: 207.5
click at [1433, 557] on div "BIÊN NHẬN VẬN CHUYỂN BẢO AN EXPRESS (Công Ty TNHH Chuyển Phát Nhanh Bảo An - MS…" at bounding box center [802, 485] width 1488 height 816
click at [1414, 314] on div "BIÊN NHẬN VẬN CHUYỂN BẢO AN EXPRESS (Công Ty TNHH Chuyển Phát Nhanh Bảo An - MS…" at bounding box center [802, 485] width 1488 height 816
